Goal: Task Accomplishment & Management: Manage account settings

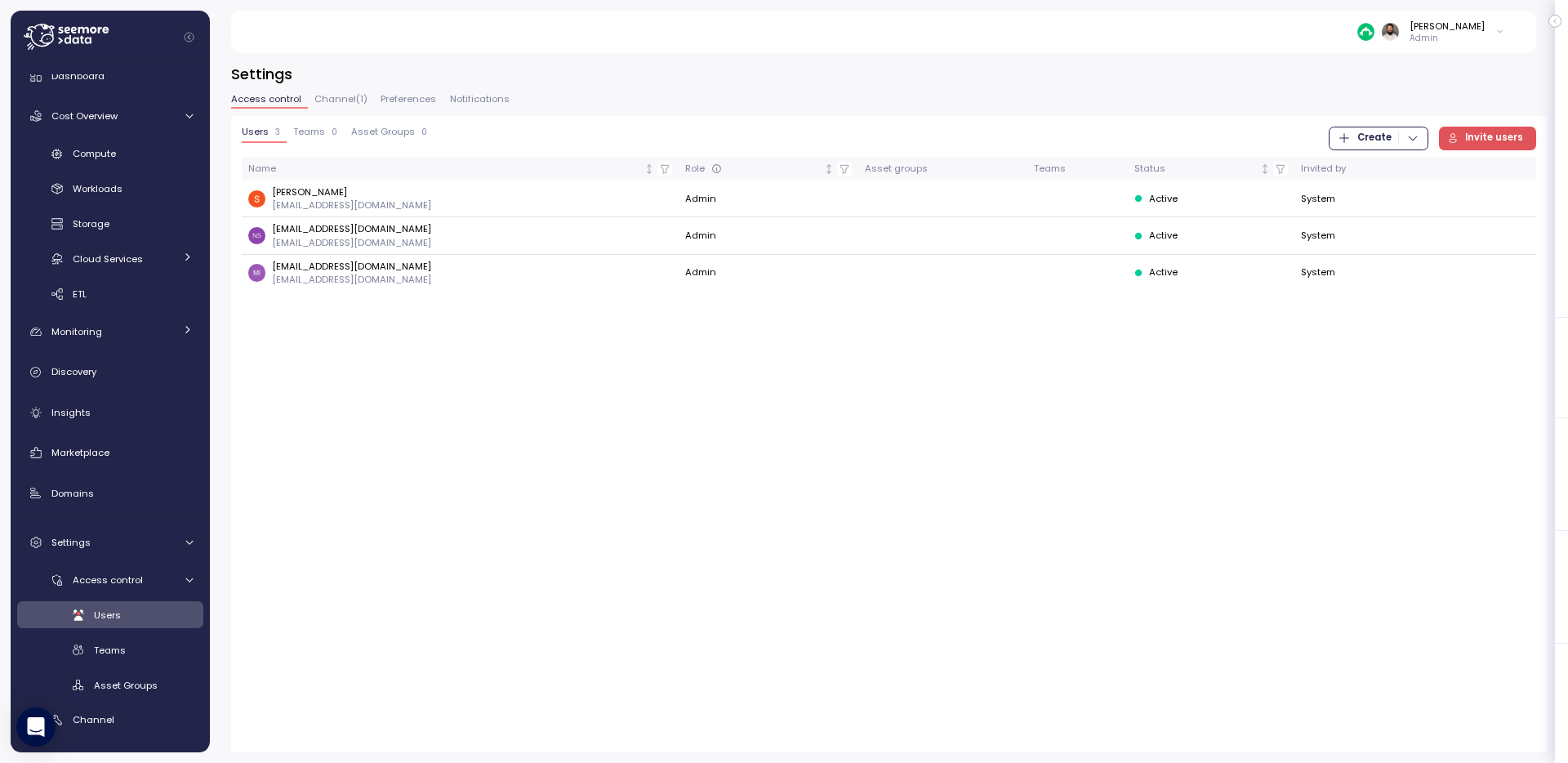
scroll to position [15, 0]
click at [327, 104] on span "Channel ( 1 )" at bounding box center [341, 99] width 53 height 9
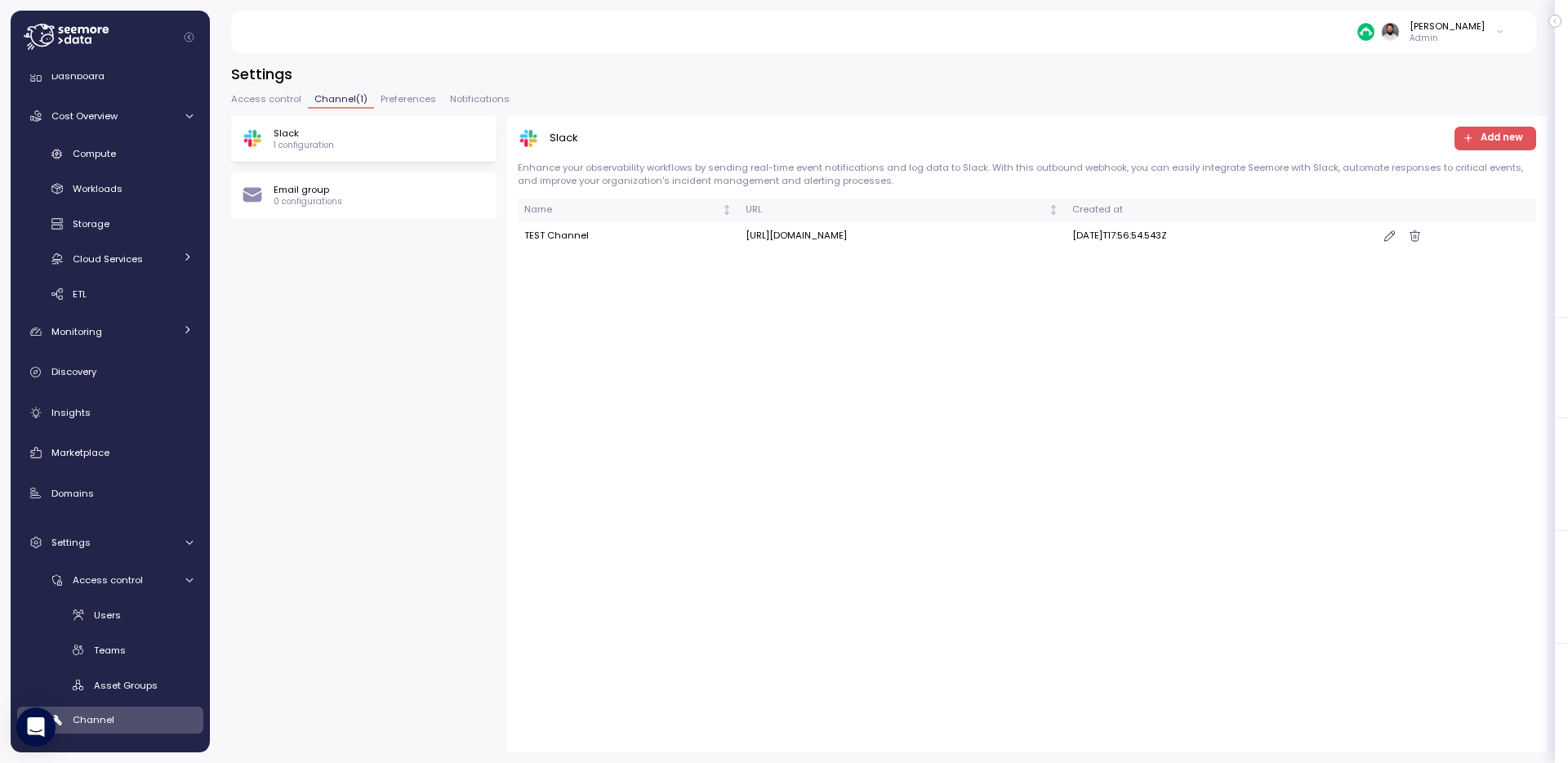
click at [384, 107] on button "Preferences" at bounding box center [408, 101] width 69 height 14
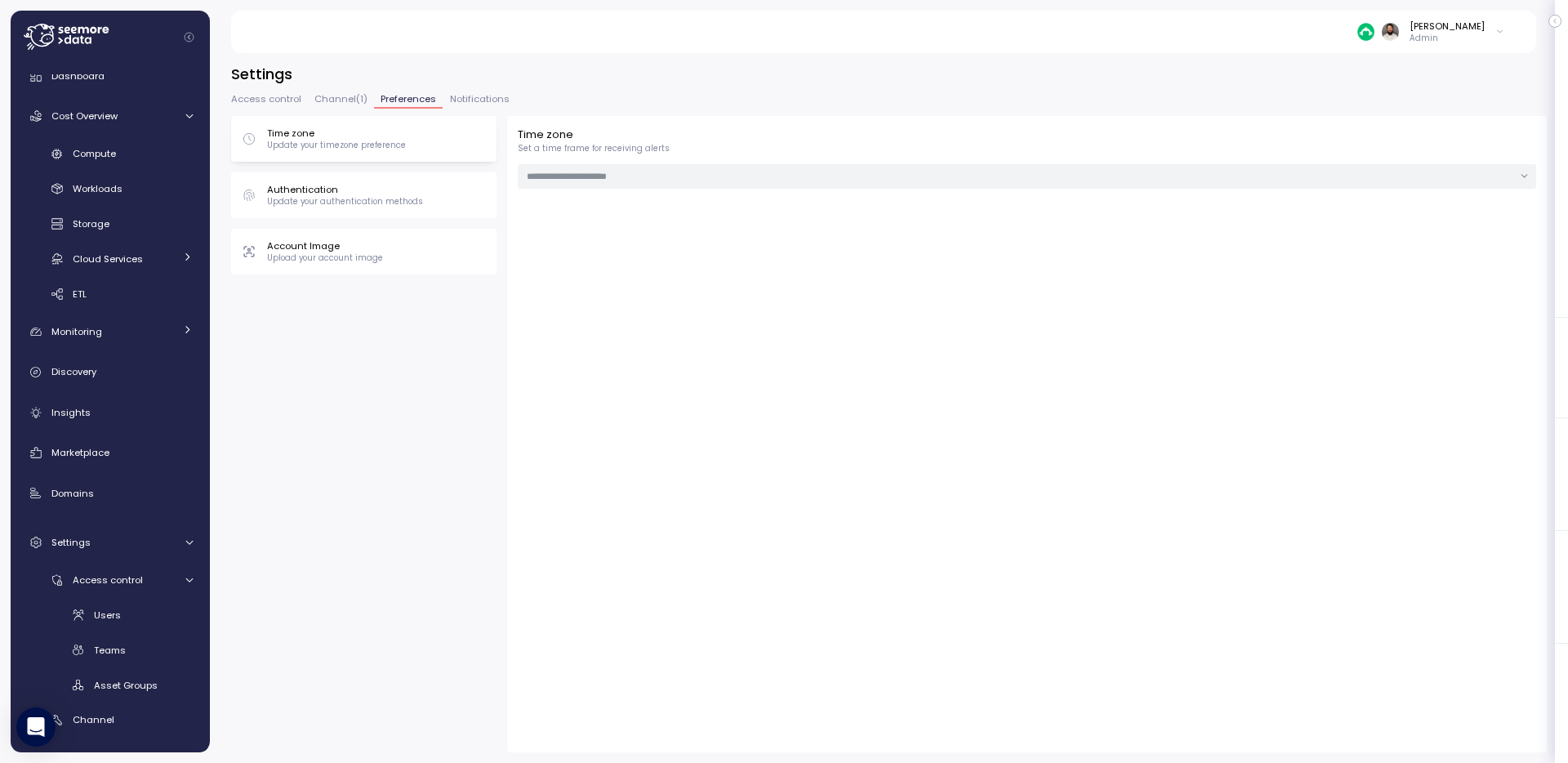
type input "**********"
click at [262, 107] on button "Access control" at bounding box center [269, 101] width 77 height 14
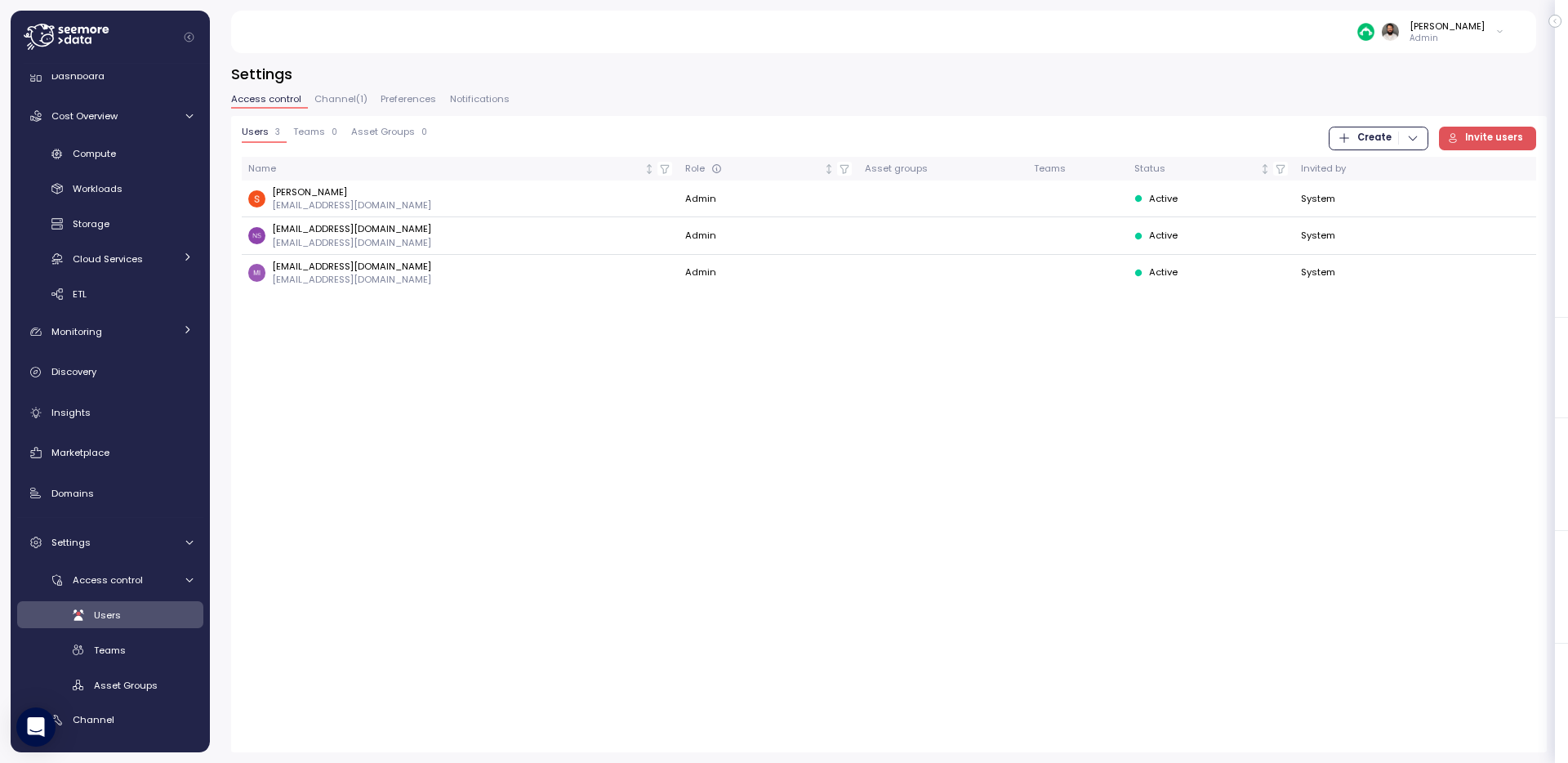
click at [287, 150] on div "Users 3 Teams 0 Asset Groups 0 Create Invite users Name Role Asset groups Teams…" at bounding box center [889, 209] width 1295 height 165
click at [303, 138] on button "Teams 0" at bounding box center [315, 134] width 58 height 16
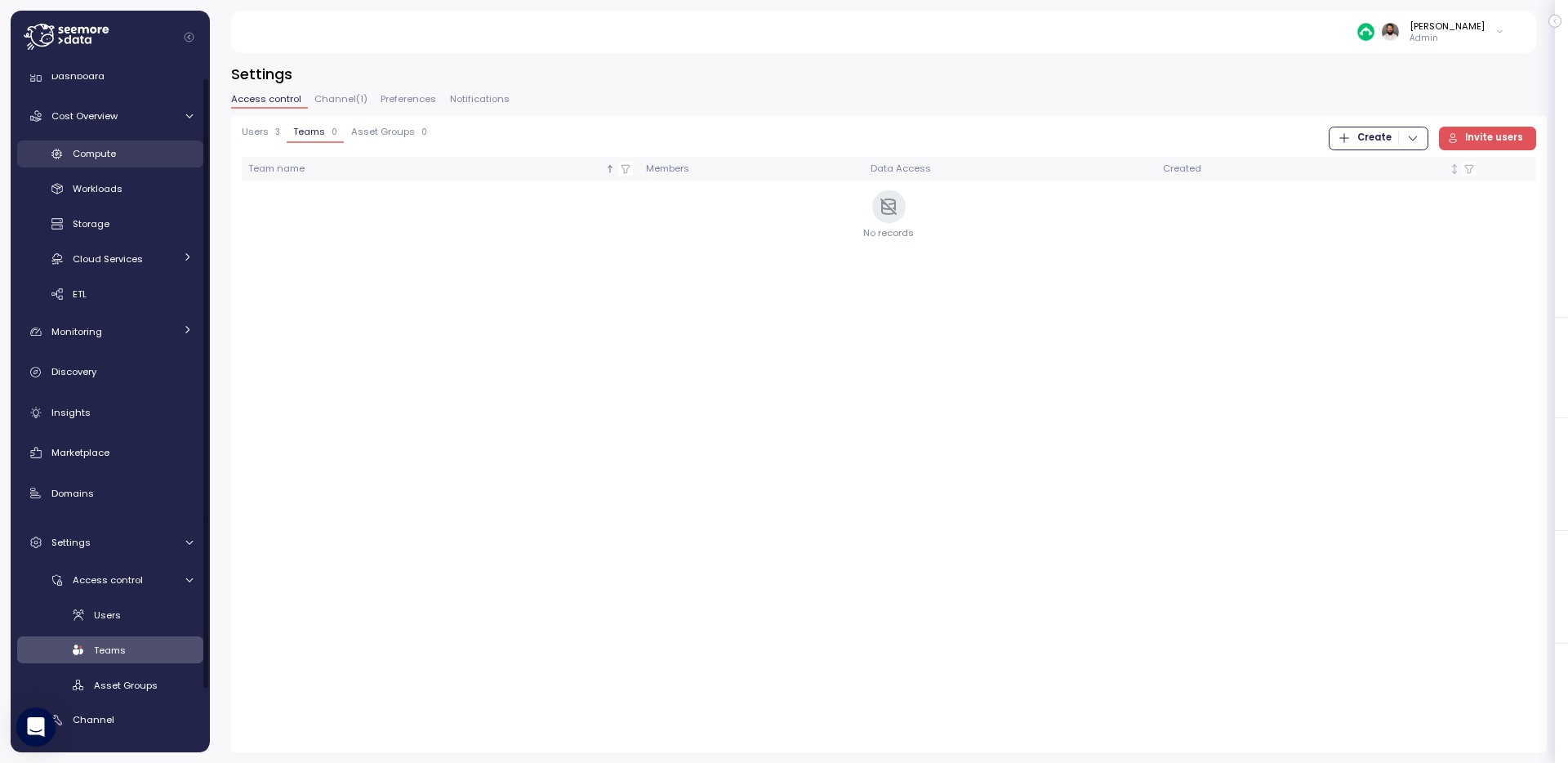
click at [146, 143] on link "Compute" at bounding box center [110, 153] width 187 height 27
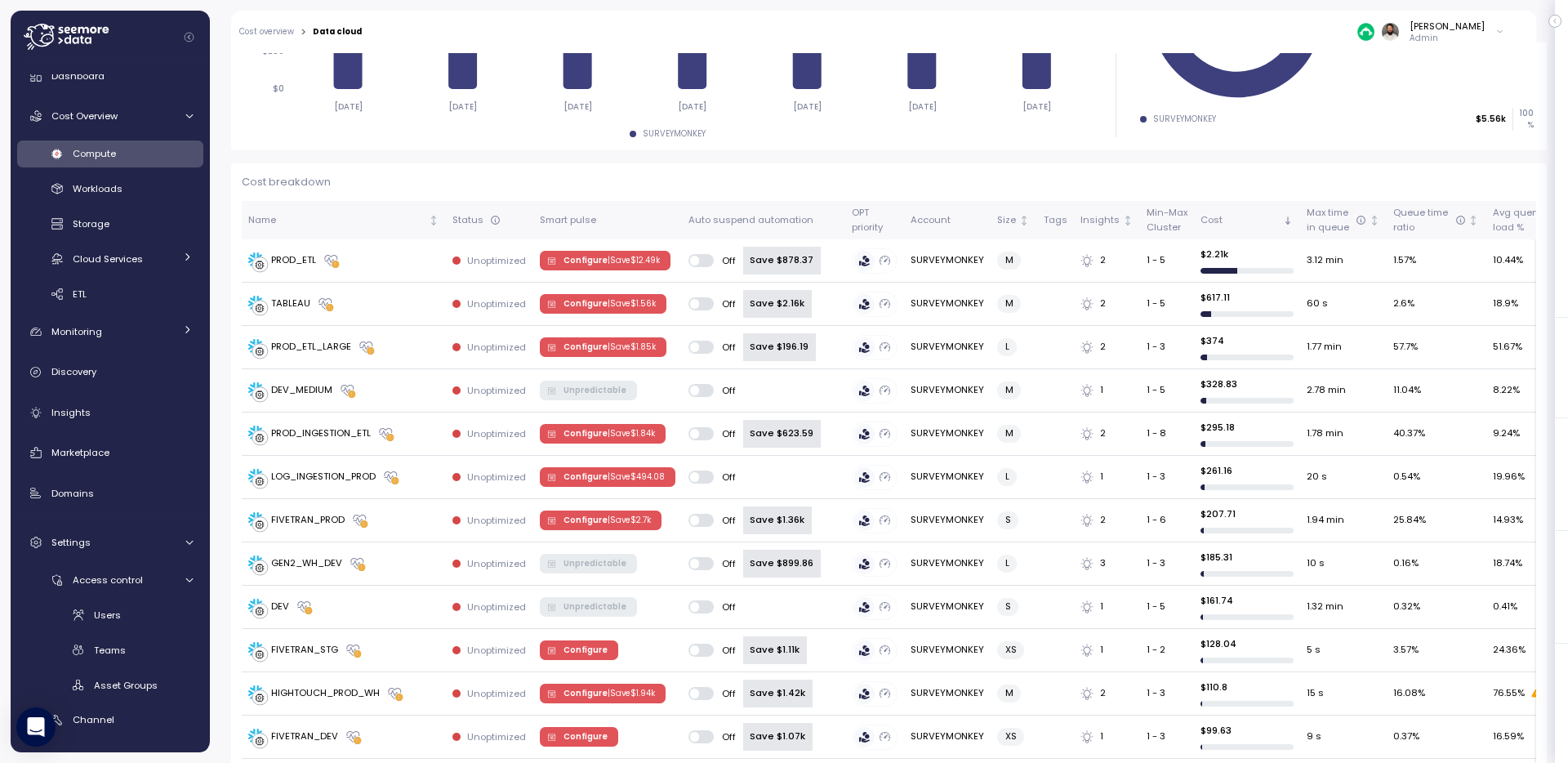
scroll to position [707, 0]
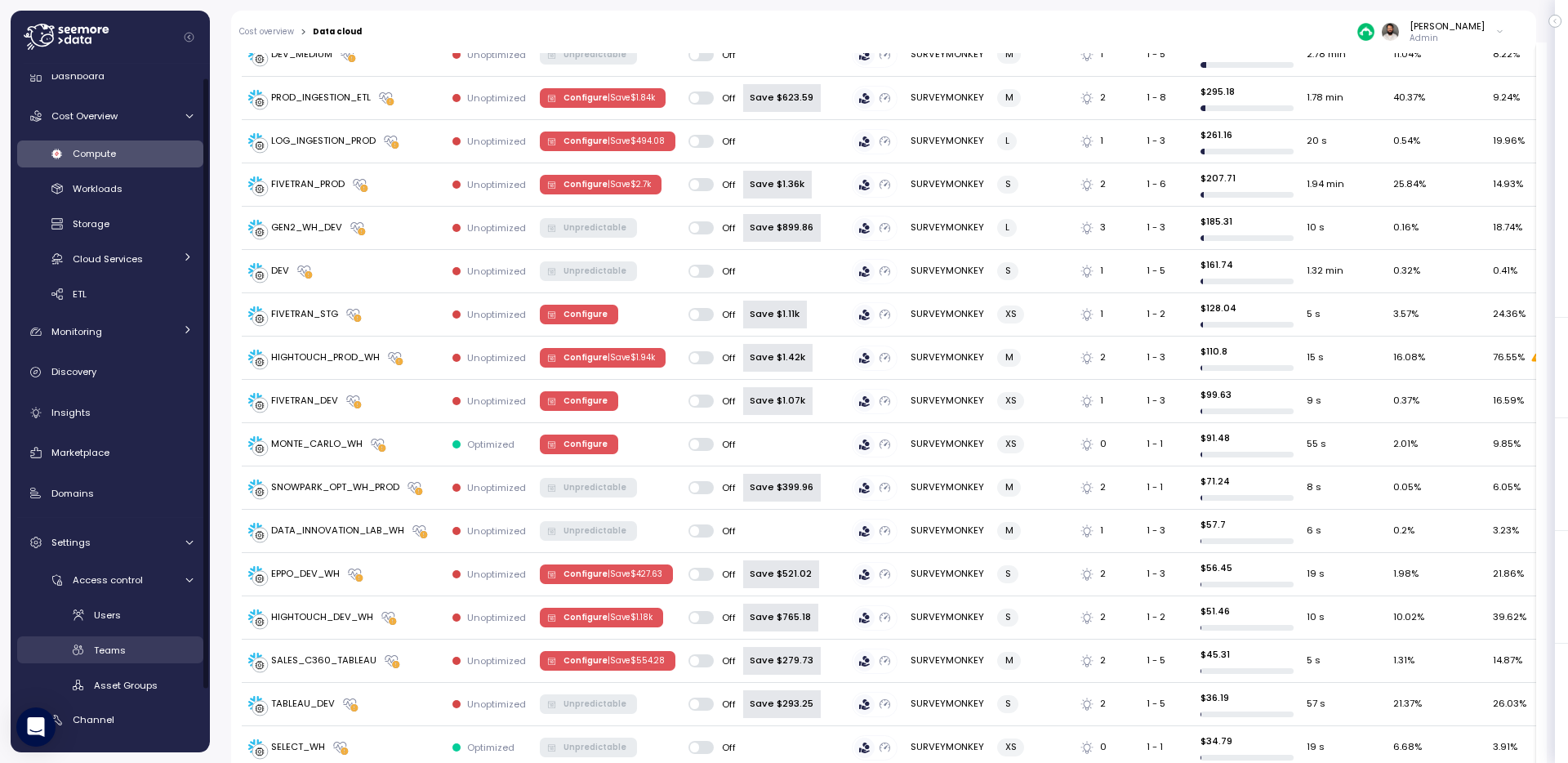
click at [112, 647] on span "Teams" at bounding box center [109, 650] width 32 height 13
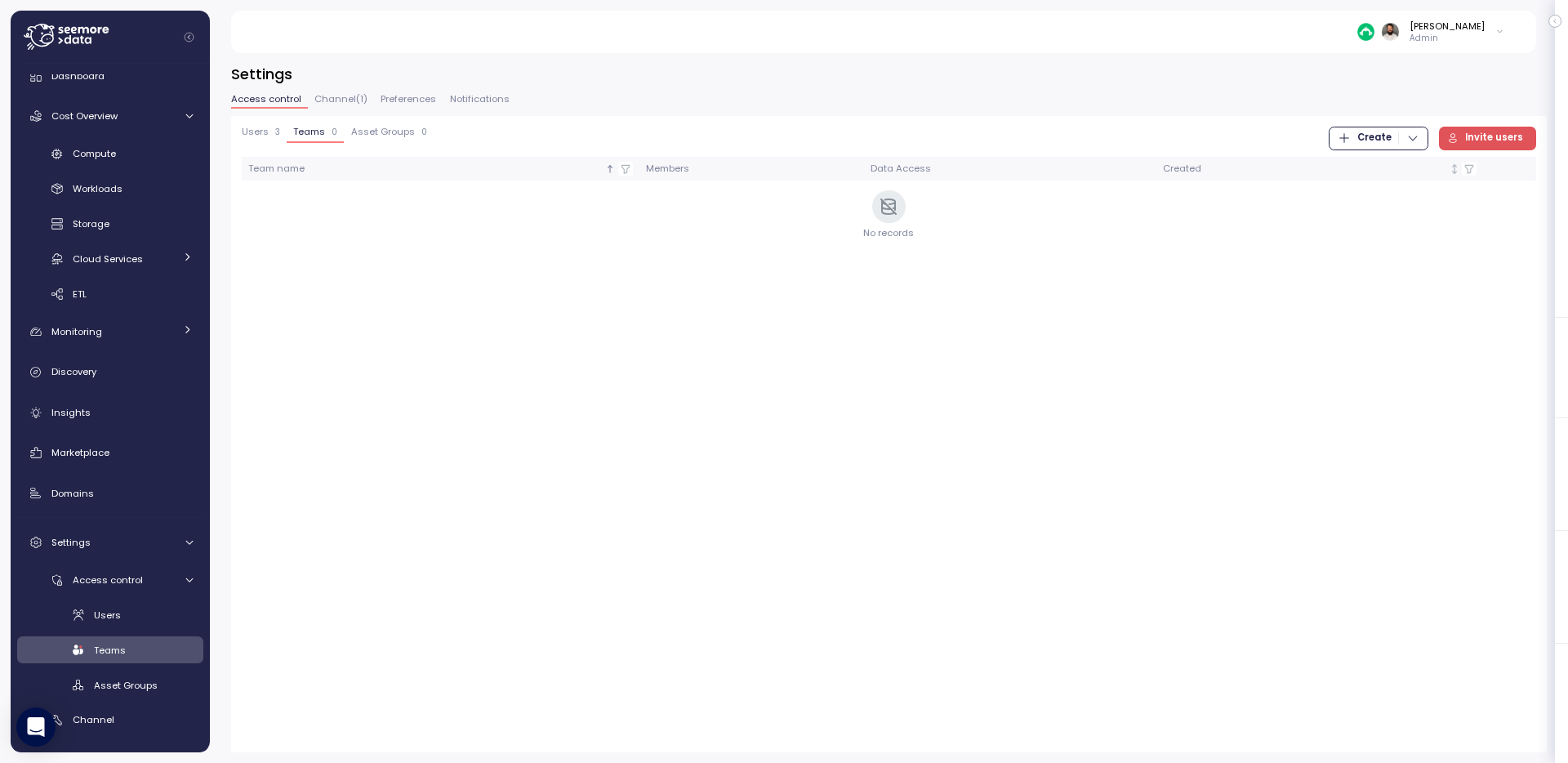
click at [268, 133] on div "Users 3" at bounding box center [260, 131] width 39 height 11
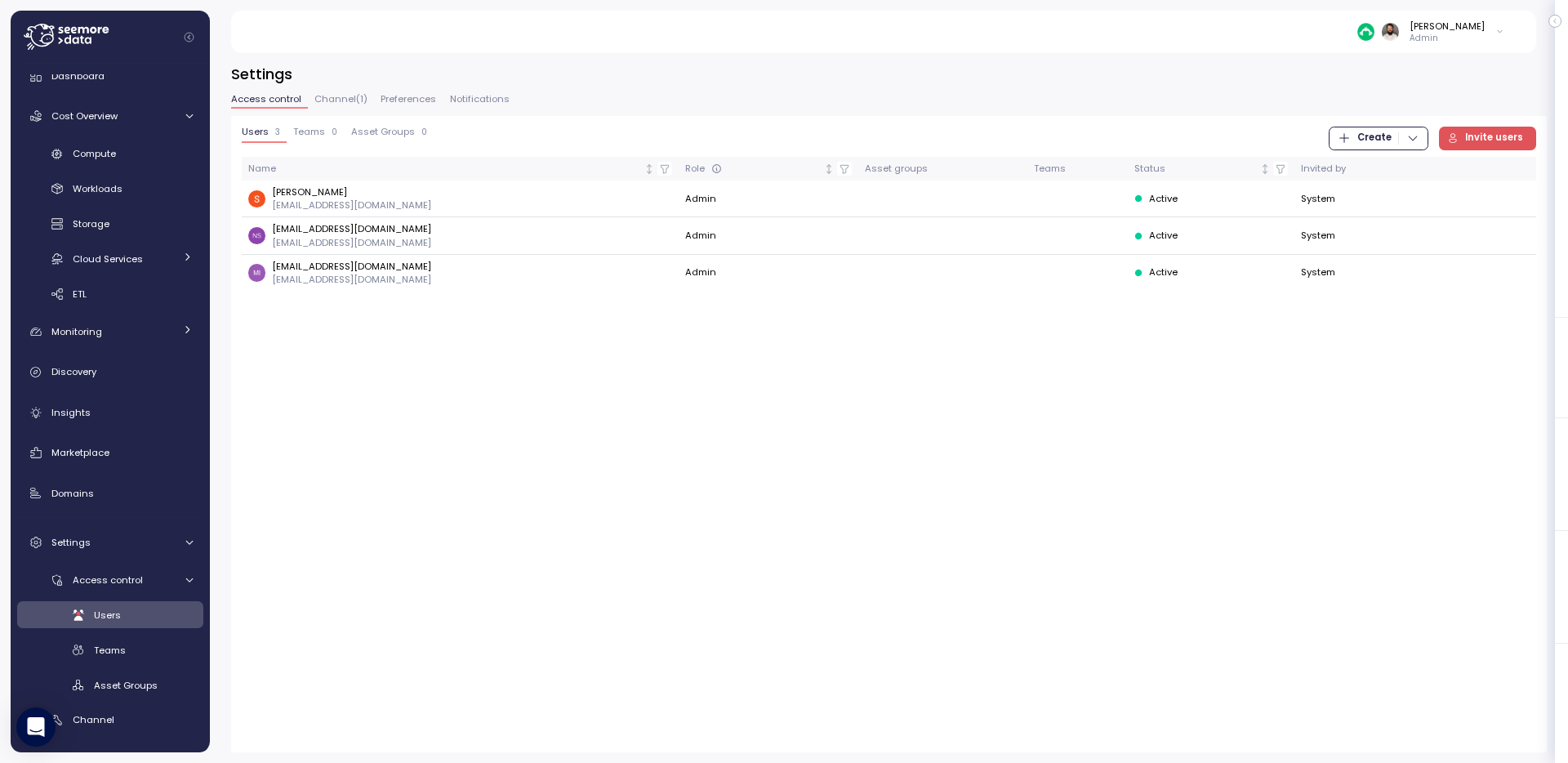
click at [1515, 144] on span "Invite users" at bounding box center [1494, 138] width 58 height 22
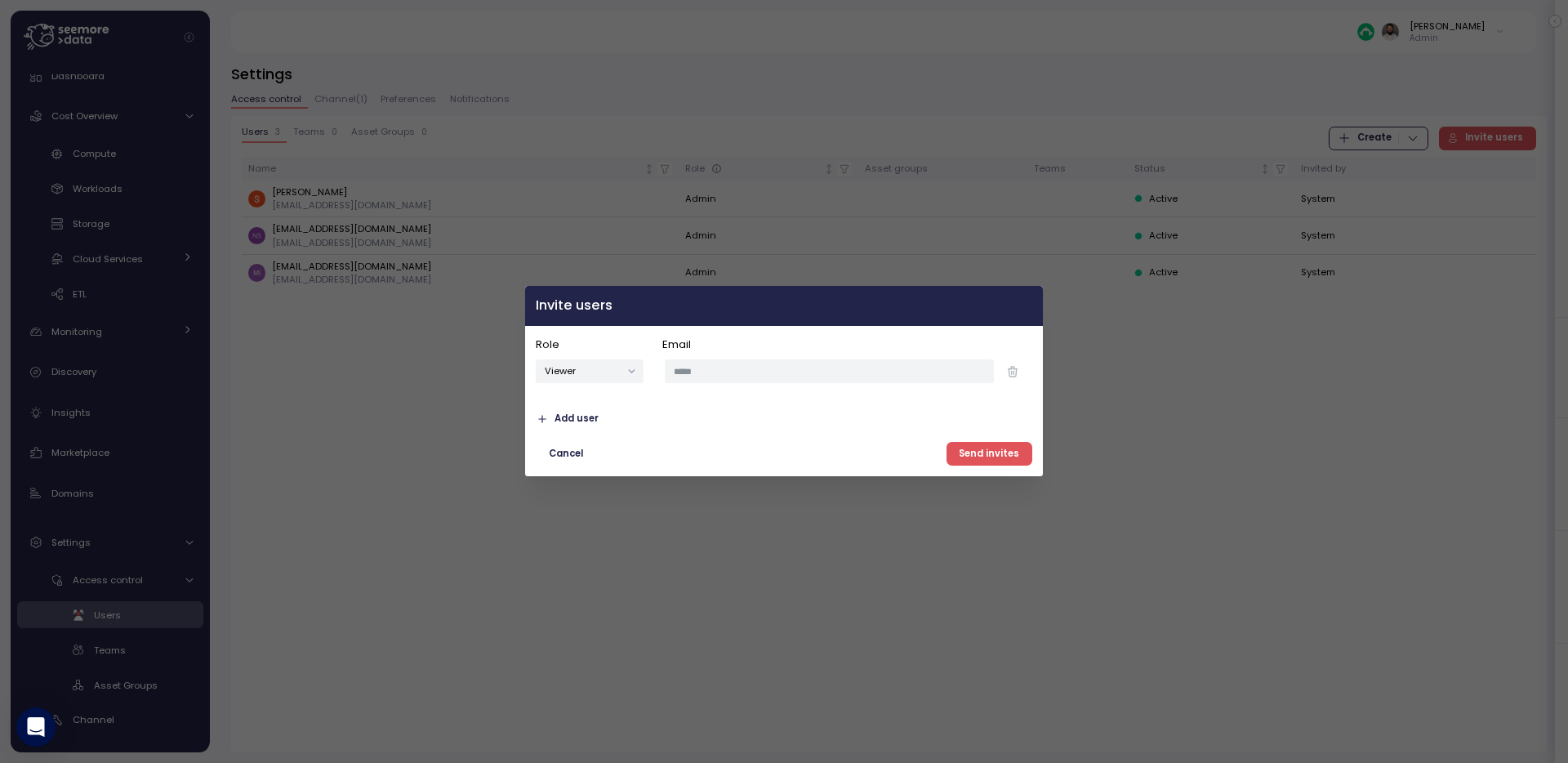
click at [1022, 301] on icon "button" at bounding box center [1026, 306] width 13 height 13
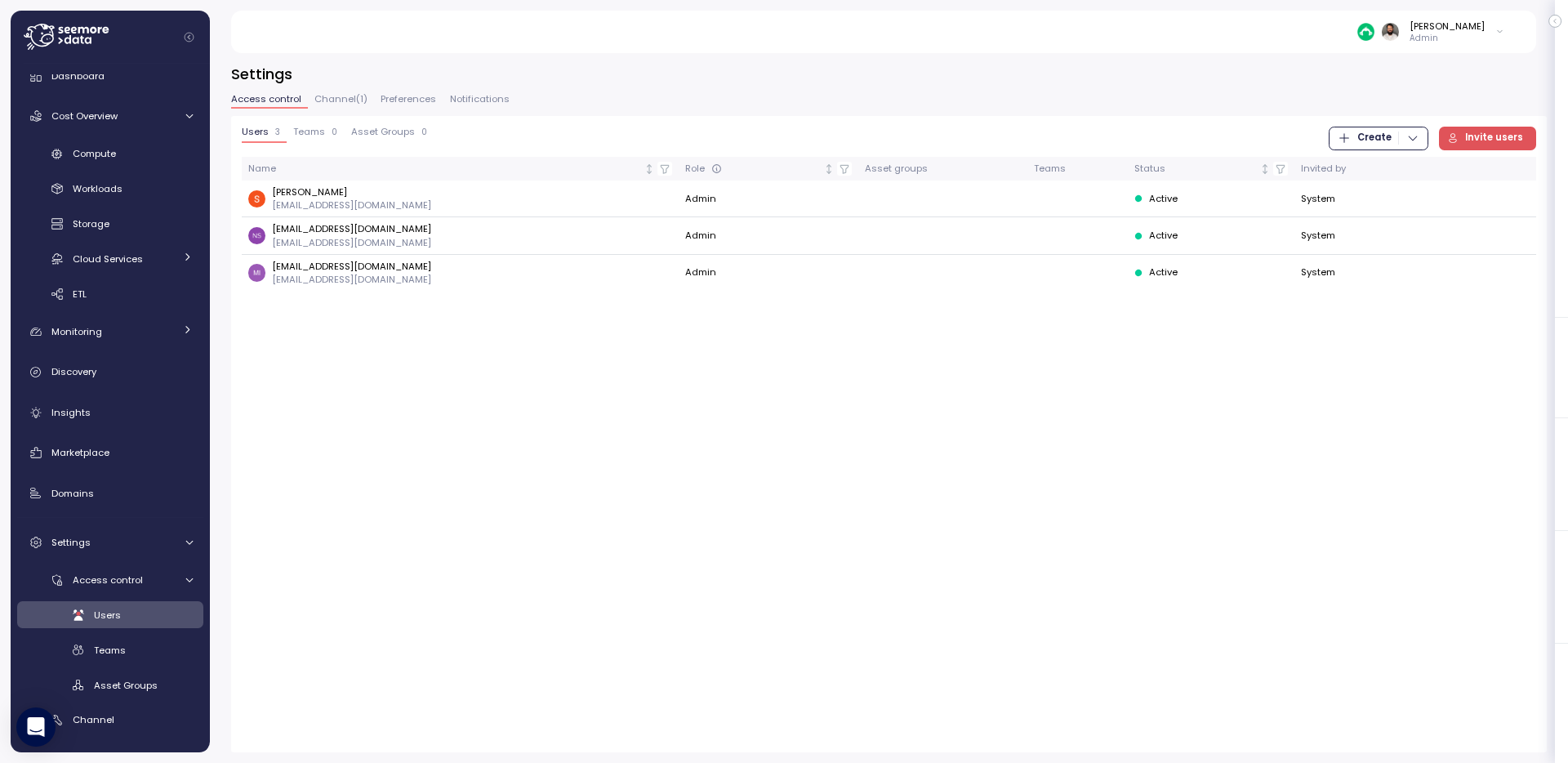
click at [1500, 138] on span "Invite users" at bounding box center [1494, 138] width 58 height 22
click at [311, 127] on span "Teams" at bounding box center [309, 131] width 32 height 9
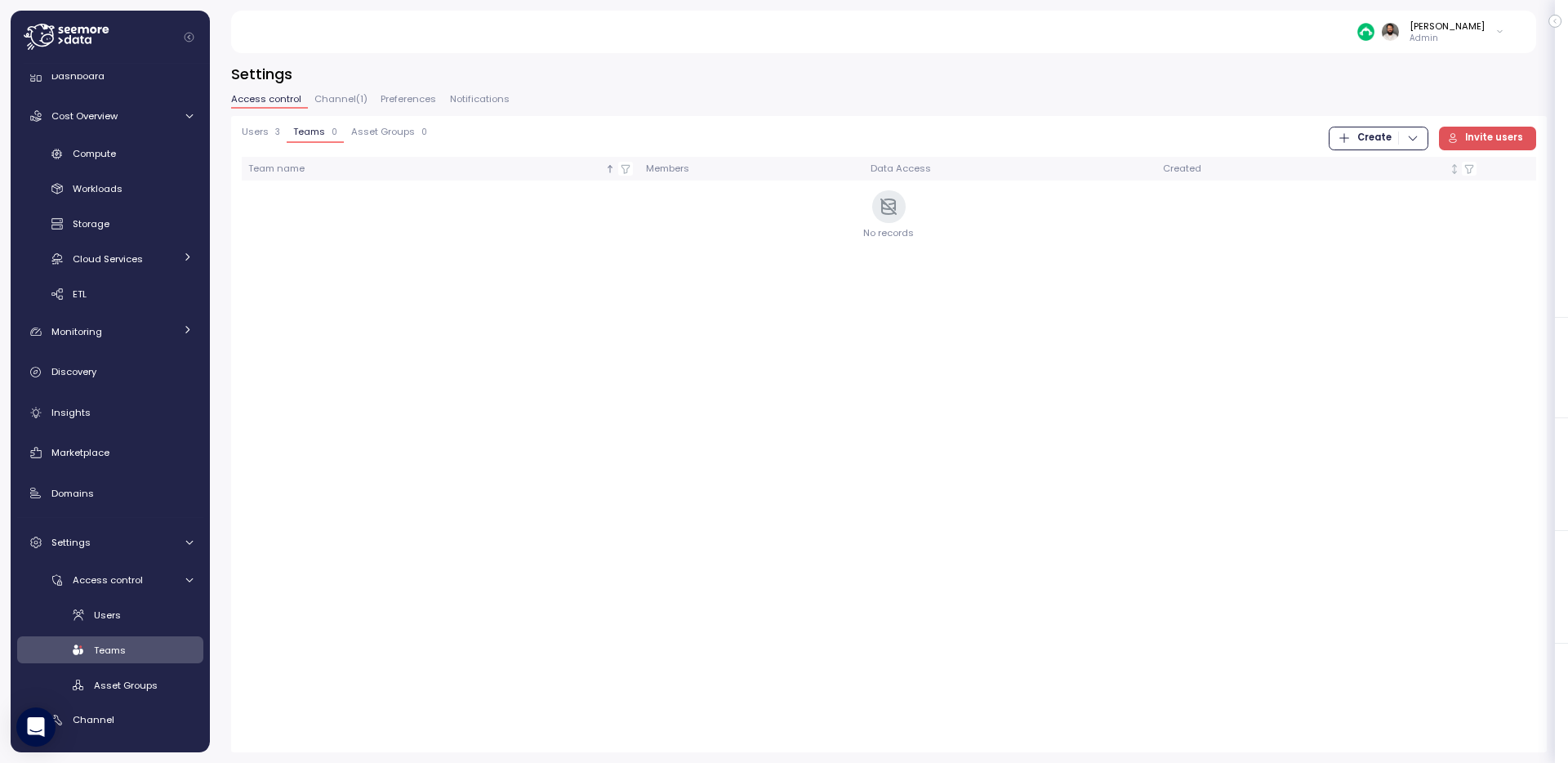
click at [1507, 138] on span "Invite users" at bounding box center [1494, 138] width 58 height 22
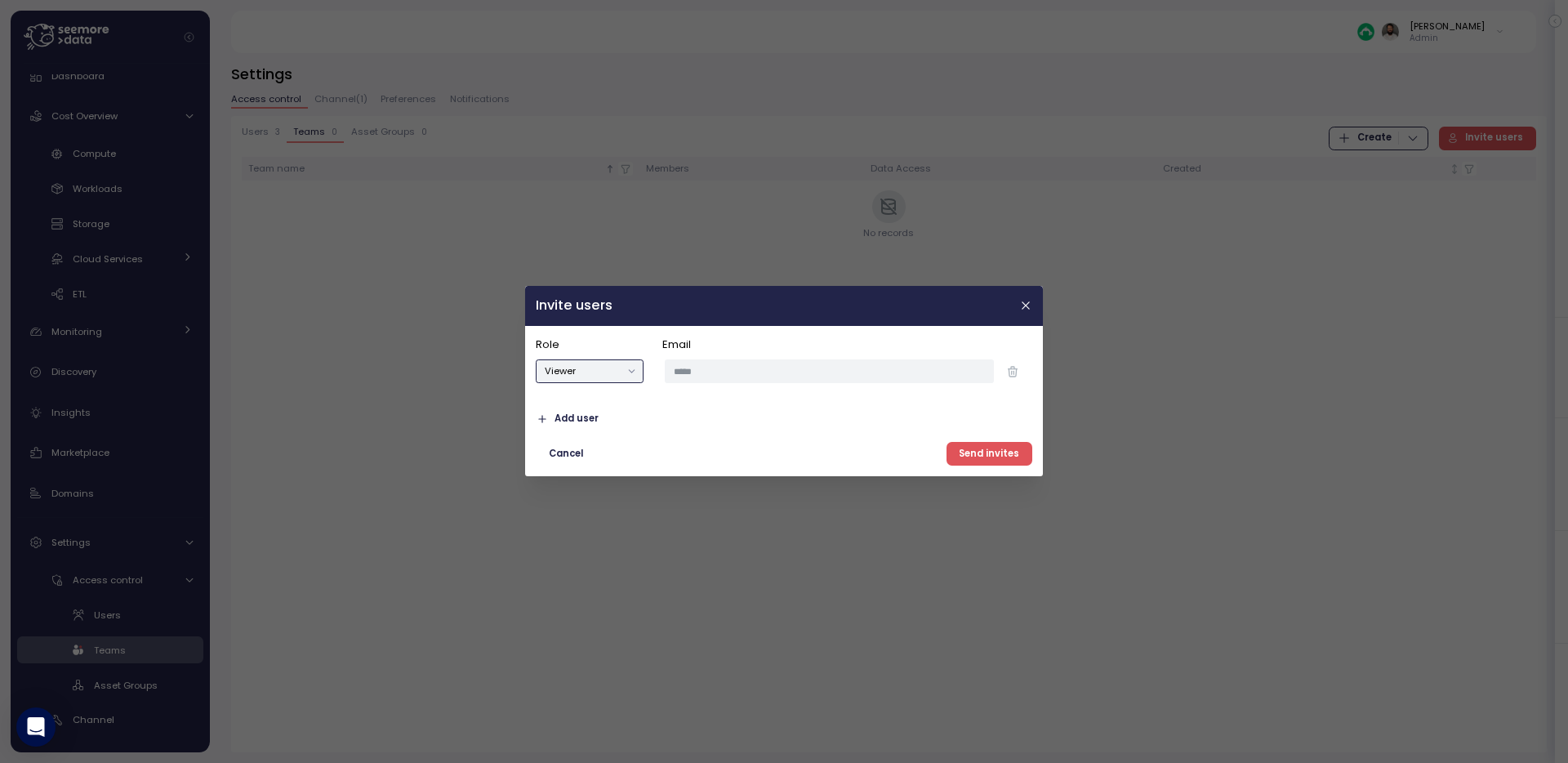
click at [620, 369] on button "Viewer" at bounding box center [589, 372] width 107 height 24
click at [763, 365] on input "email" at bounding box center [830, 372] width 328 height 24
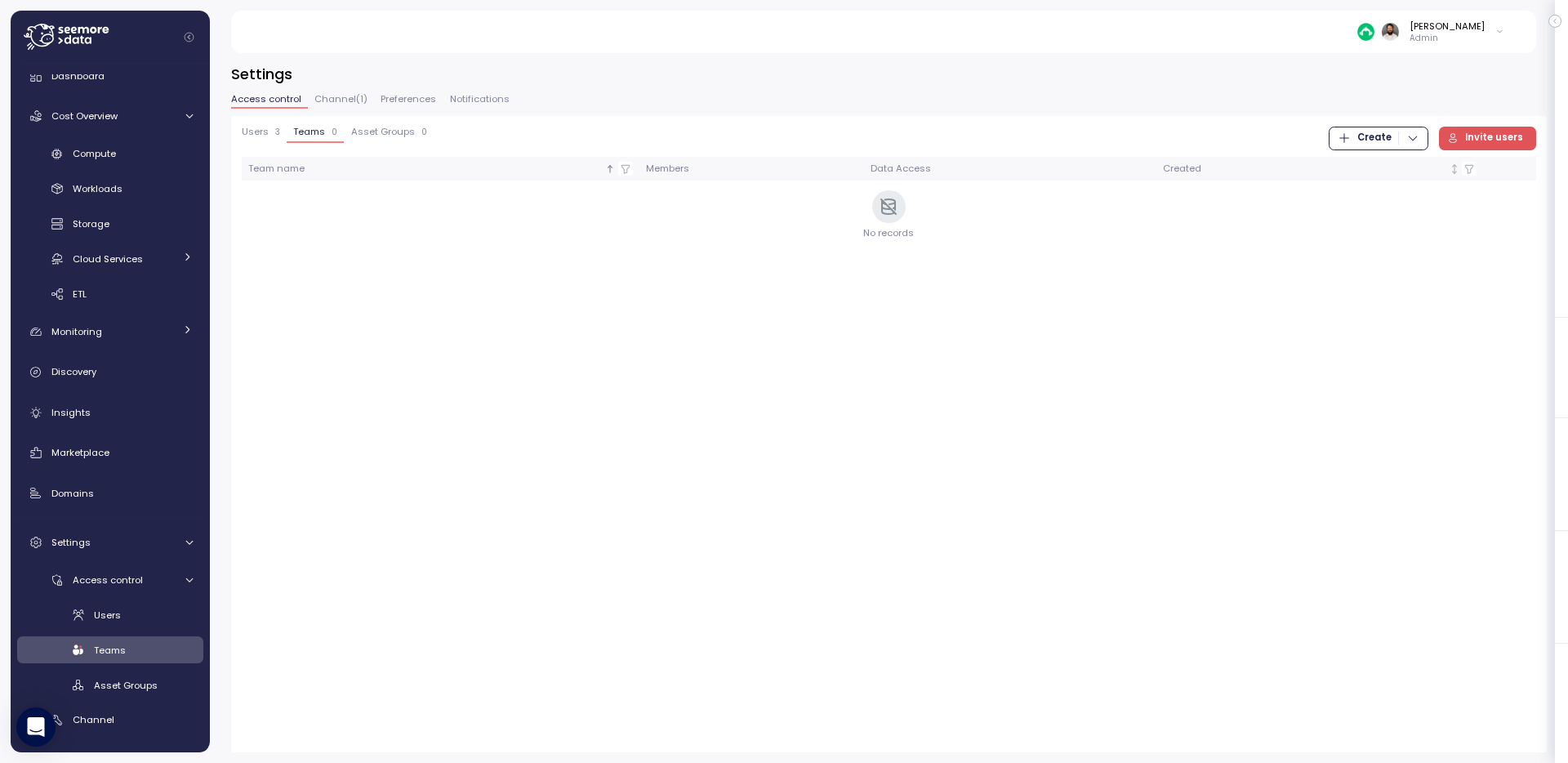
click at [400, 127] on span "Asset Groups" at bounding box center [383, 131] width 64 height 9
click at [1508, 144] on span "Invite users" at bounding box center [1494, 138] width 58 height 22
